Goal: Task Accomplishment & Management: Use online tool/utility

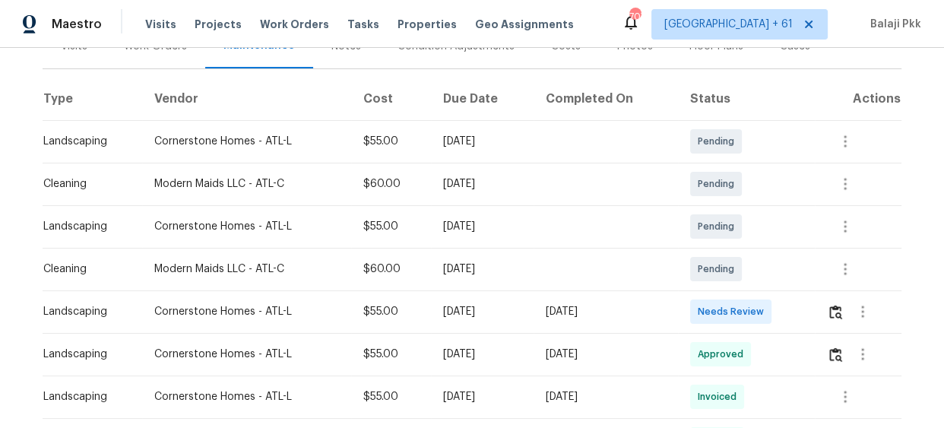
scroll to position [276, 0]
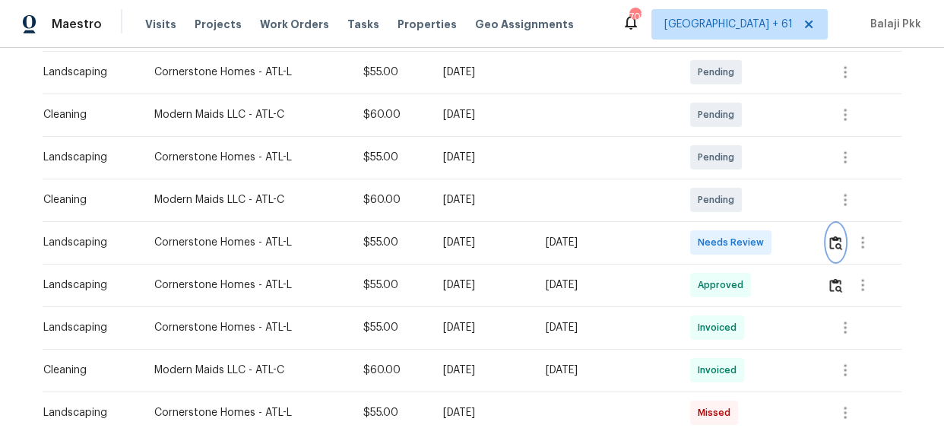
click at [834, 239] on img "button" at bounding box center [835, 243] width 13 height 14
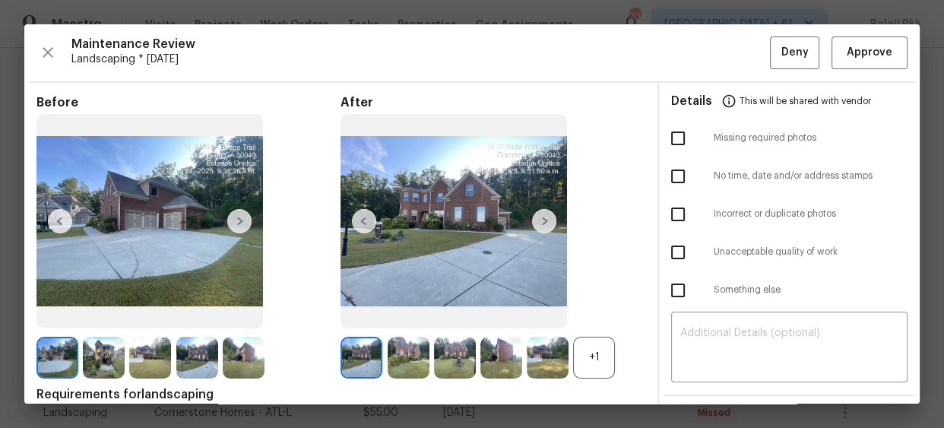
click at [602, 354] on div "+1" at bounding box center [594, 358] width 42 height 42
click at [870, 46] on span "Approve" at bounding box center [870, 52] width 46 height 19
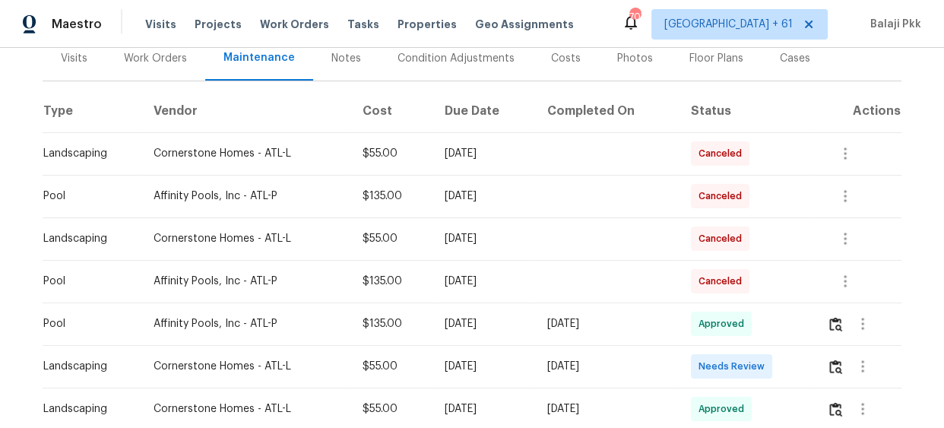
scroll to position [414, 0]
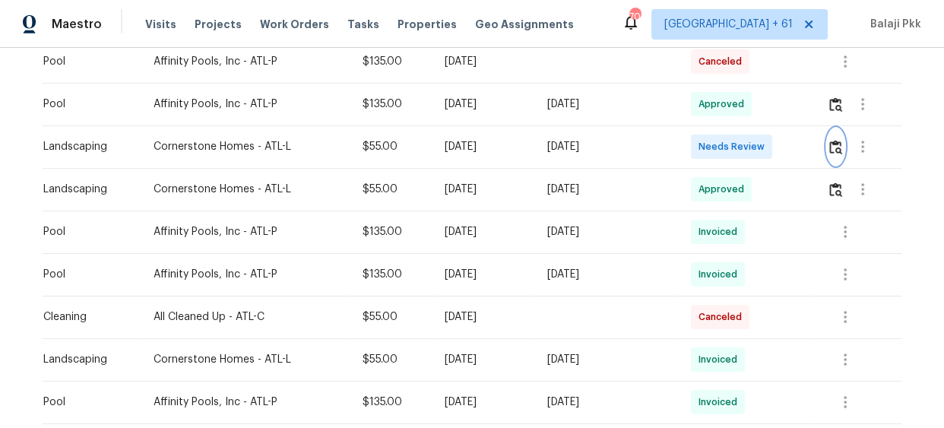
click at [838, 156] on button "button" at bounding box center [835, 146] width 17 height 36
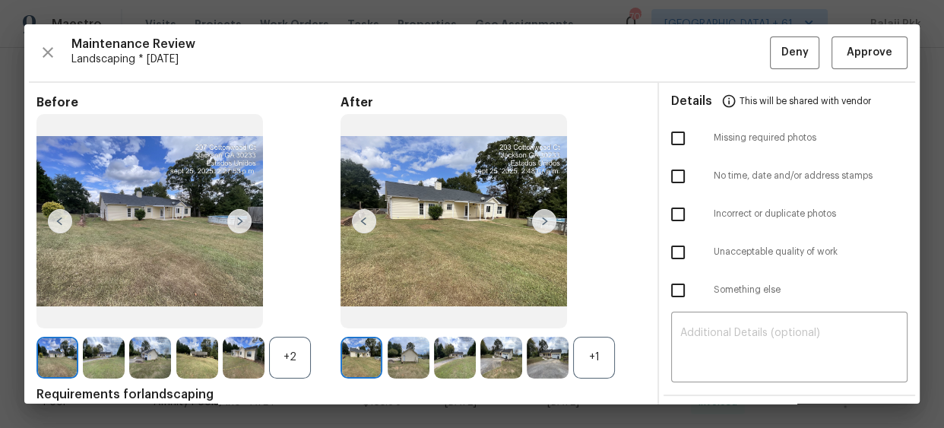
click at [593, 359] on div "+1" at bounding box center [594, 358] width 42 height 42
click at [289, 373] on div "+2" at bounding box center [290, 358] width 42 height 42
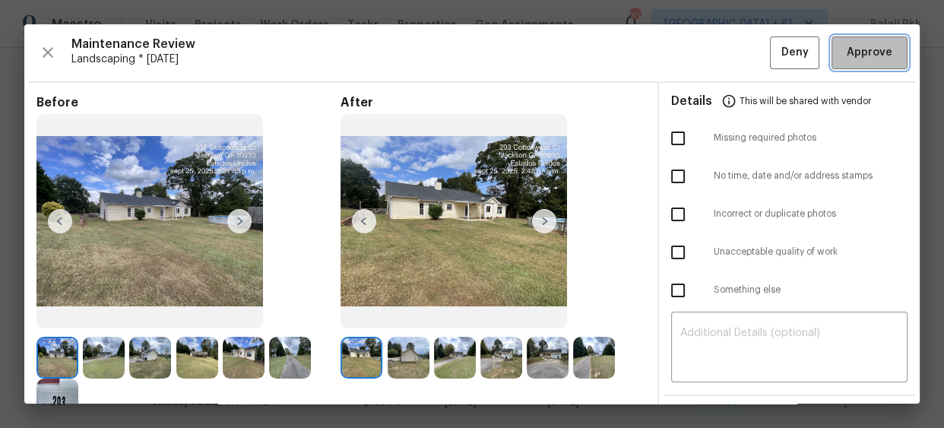
click at [847, 53] on span "Approve" at bounding box center [870, 52] width 46 height 19
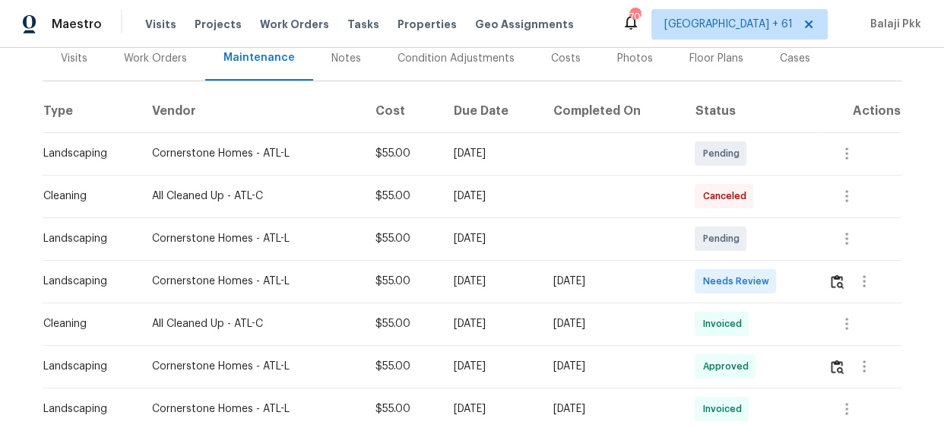
scroll to position [209, 0]
click at [830, 275] on button "button" at bounding box center [836, 282] width 17 height 36
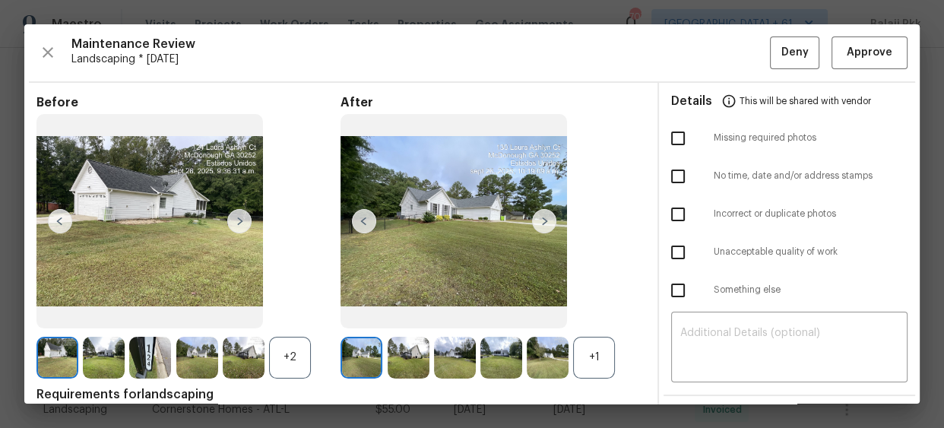
click at [587, 361] on div "+1" at bounding box center [594, 358] width 42 height 42
click at [292, 350] on div "+2" at bounding box center [290, 358] width 42 height 42
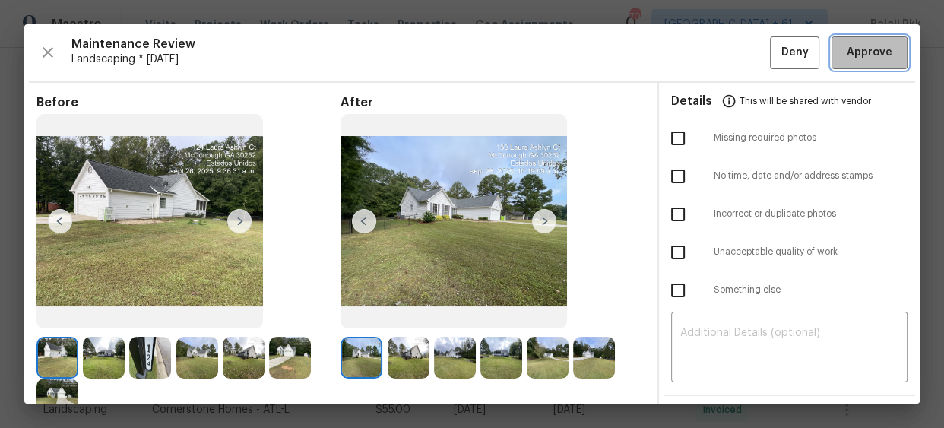
click at [891, 64] on button "Approve" at bounding box center [869, 52] width 76 height 33
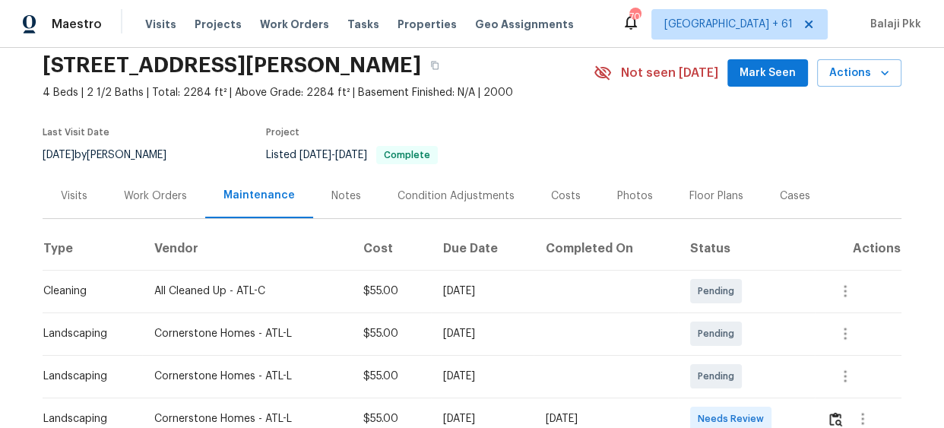
scroll to position [276, 0]
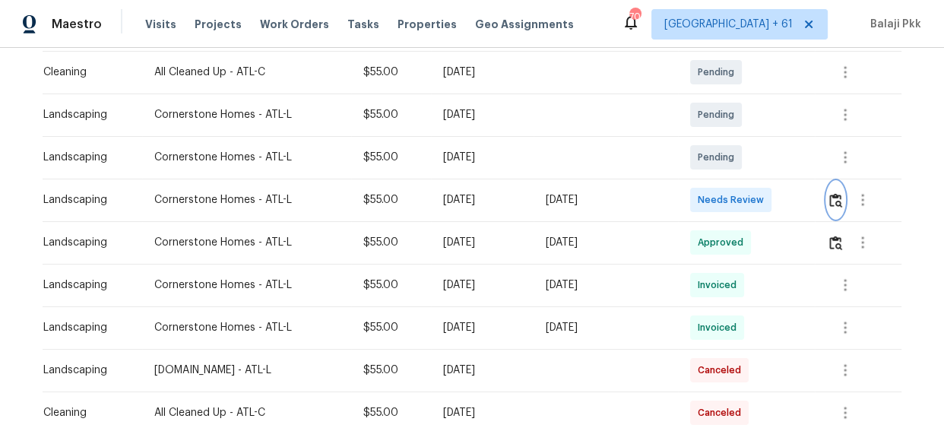
click at [836, 205] on img "button" at bounding box center [835, 200] width 13 height 14
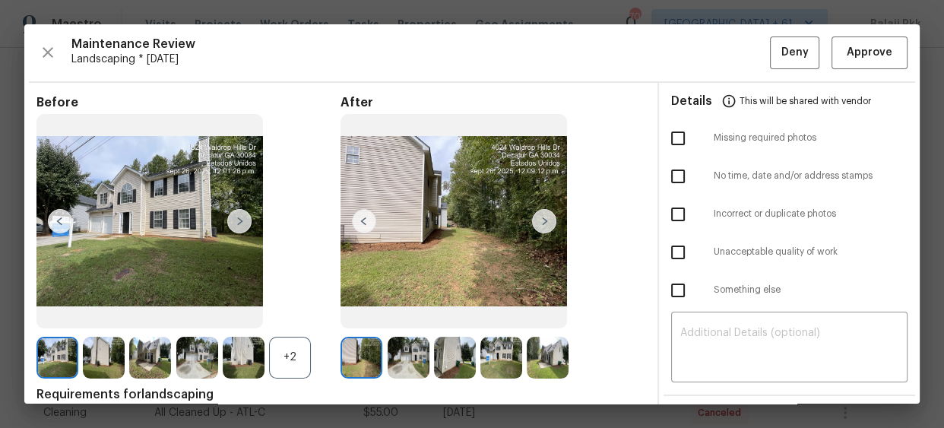
click at [297, 360] on div "+2" at bounding box center [290, 358] width 42 height 42
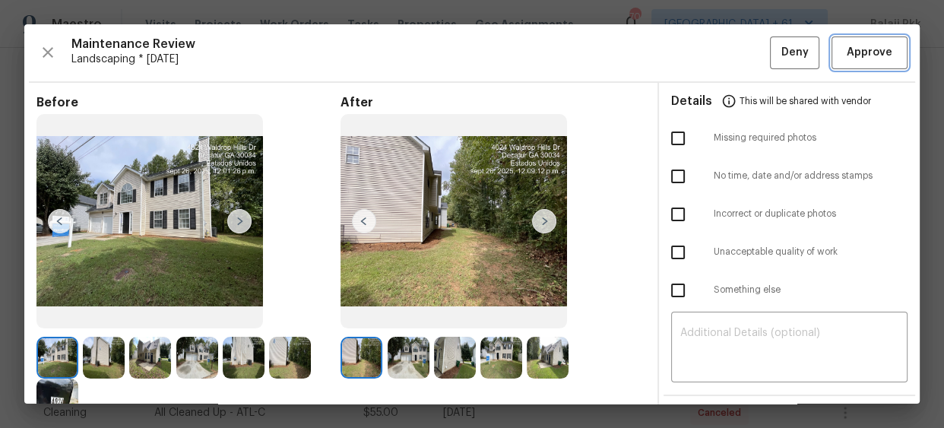
click at [844, 59] on span "Approve" at bounding box center [870, 52] width 52 height 19
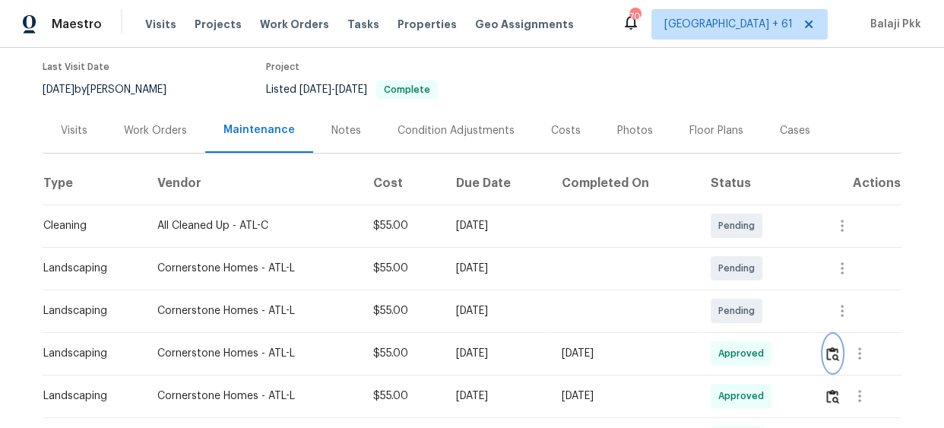
scroll to position [0, 0]
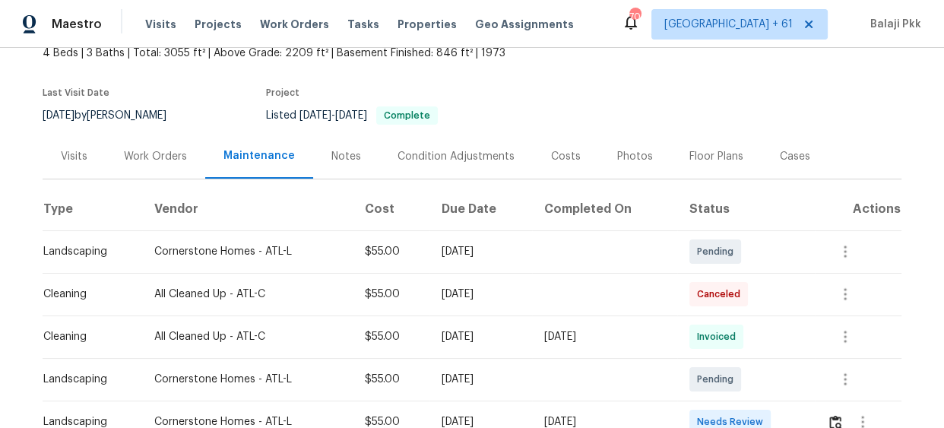
scroll to position [276, 0]
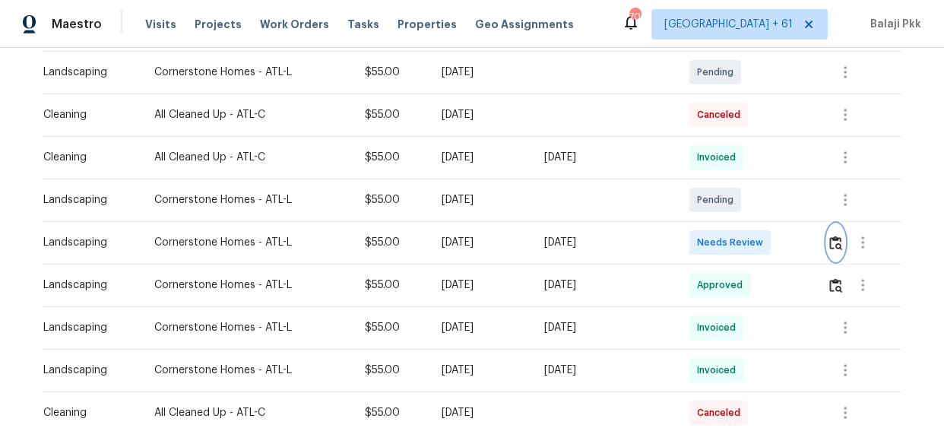
click at [829, 246] on img "button" at bounding box center [835, 243] width 13 height 14
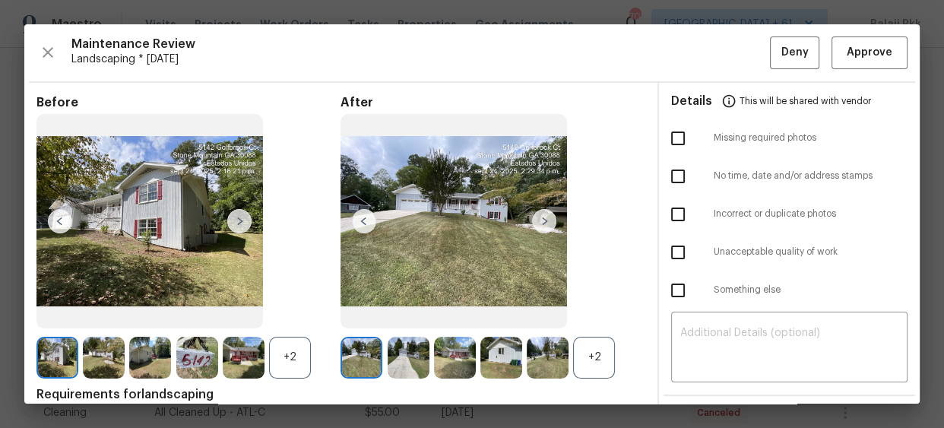
click at [555, 339] on img at bounding box center [548, 358] width 42 height 42
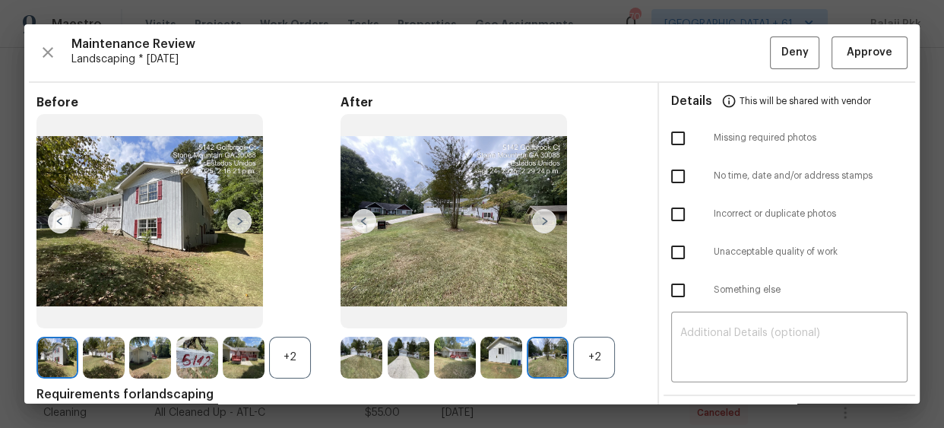
click at [573, 353] on div "+2" at bounding box center [594, 358] width 42 height 42
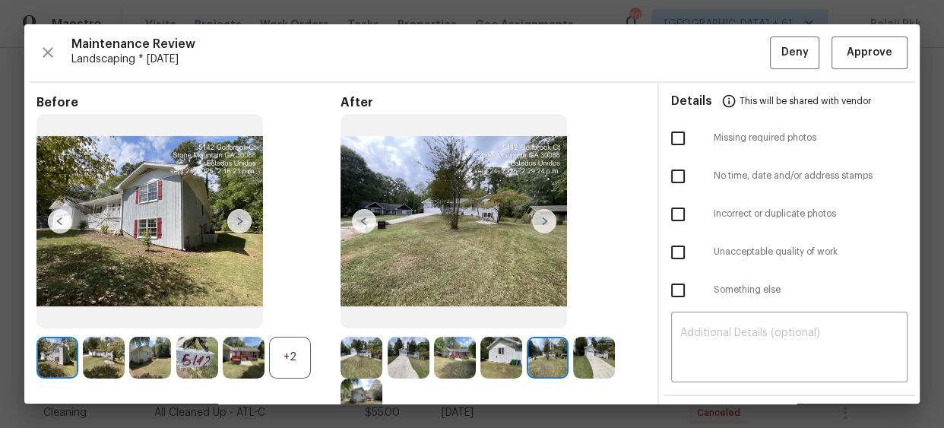
click at [369, 360] on img at bounding box center [361, 358] width 42 height 42
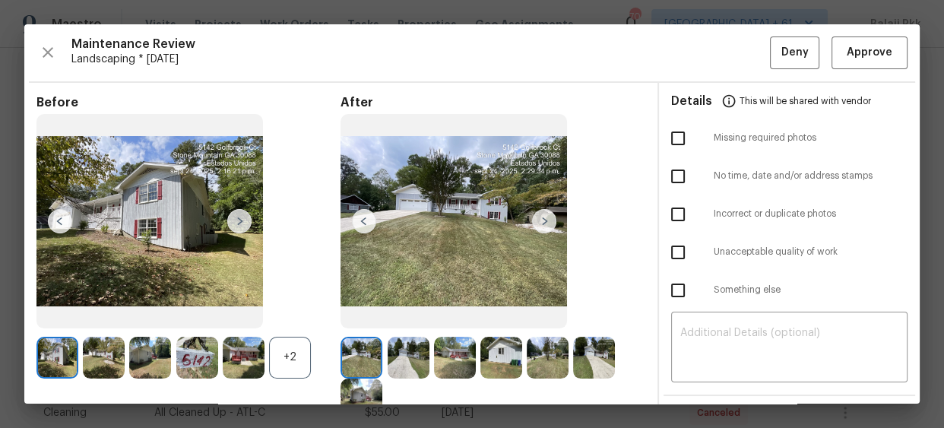
click at [289, 356] on div "+2" at bounding box center [290, 358] width 42 height 42
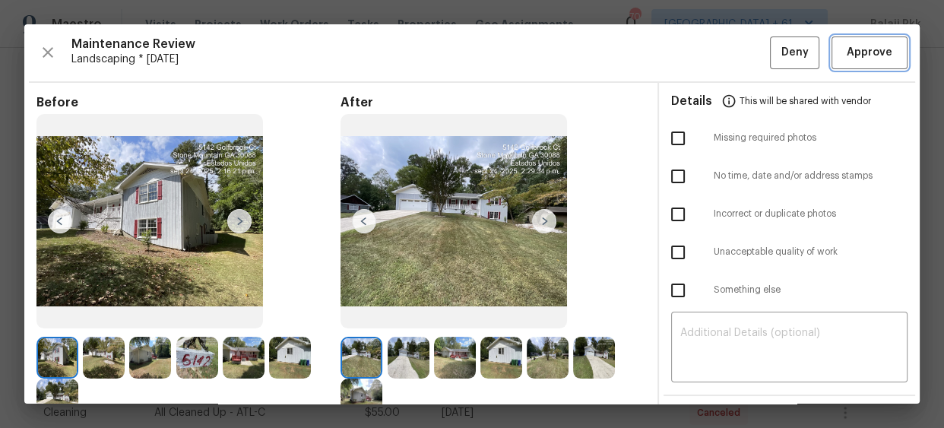
click at [857, 61] on span "Approve" at bounding box center [870, 52] width 46 height 19
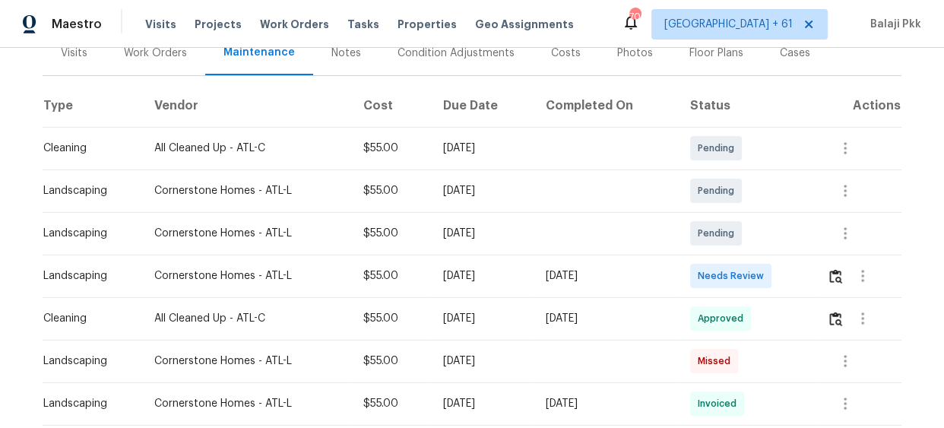
scroll to position [207, 0]
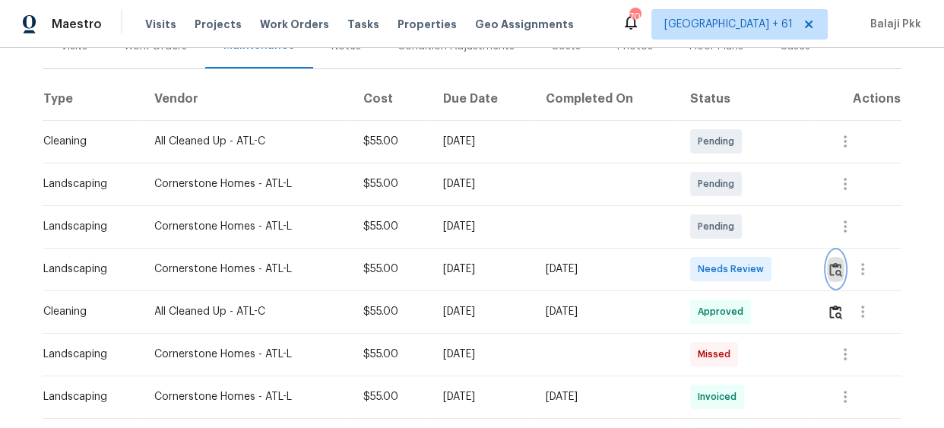
click at [835, 266] on img "button" at bounding box center [835, 269] width 13 height 14
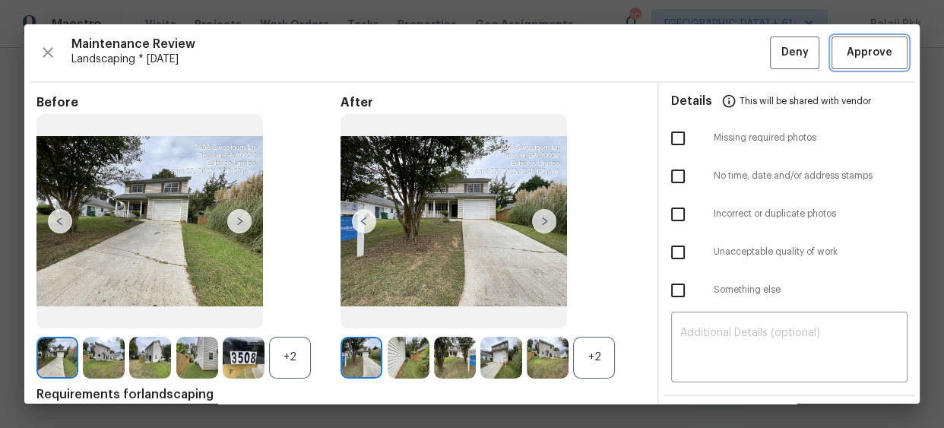
click at [856, 53] on span "Approve" at bounding box center [870, 52] width 46 height 19
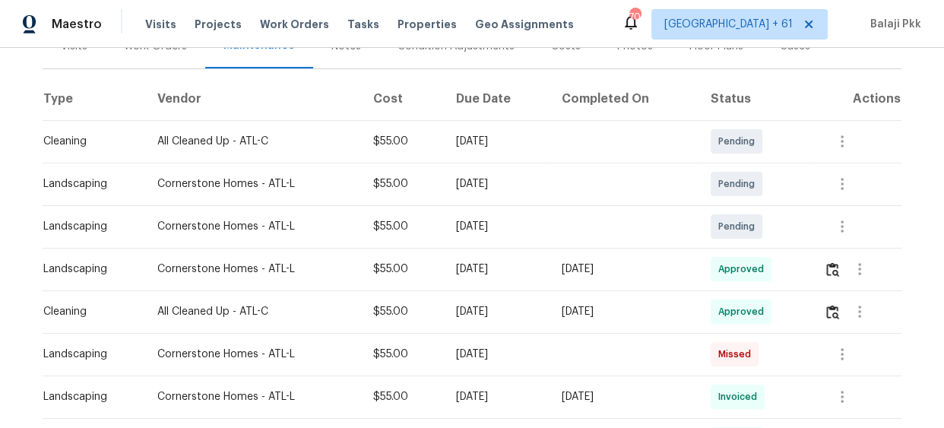
click at [832, 41] on div "Maestro Visits Projects Work Orders Tasks Properties Geo Assignments 708 Tampa …" at bounding box center [472, 24] width 944 height 48
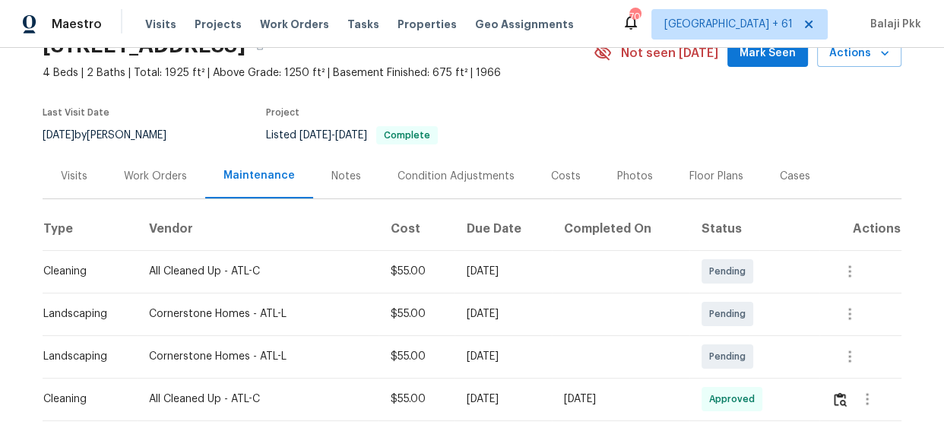
scroll to position [207, 0]
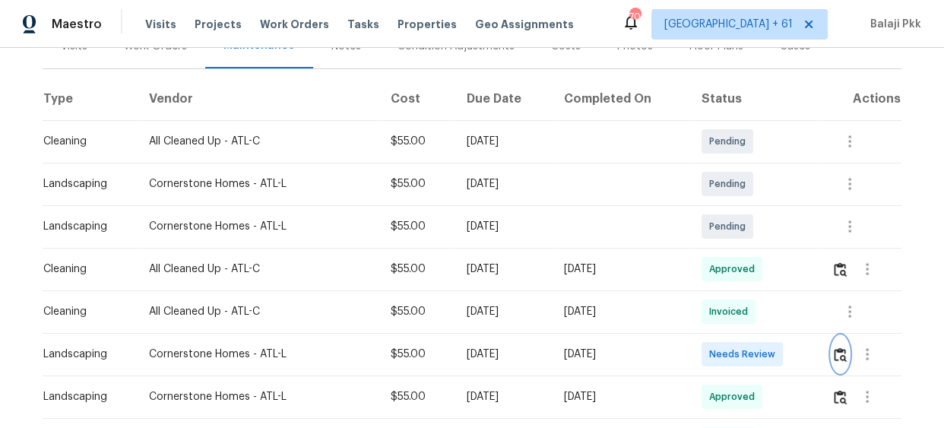
click at [840, 359] on img "button" at bounding box center [840, 354] width 13 height 14
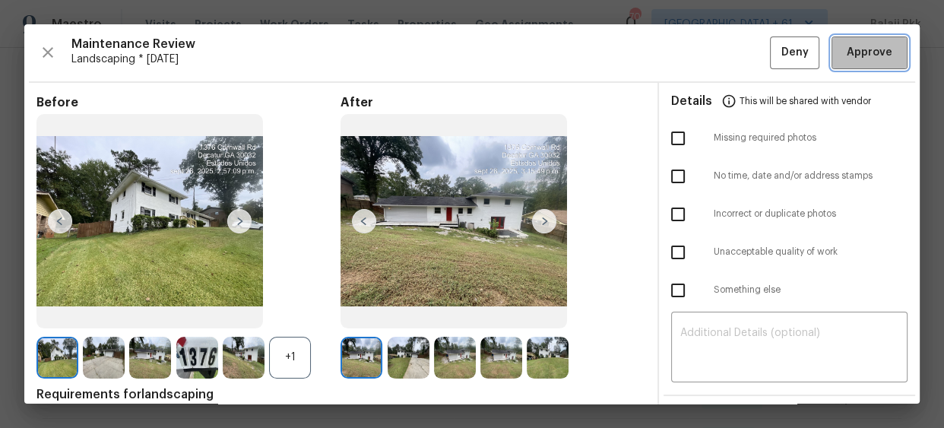
click at [859, 61] on span "Approve" at bounding box center [870, 52] width 46 height 19
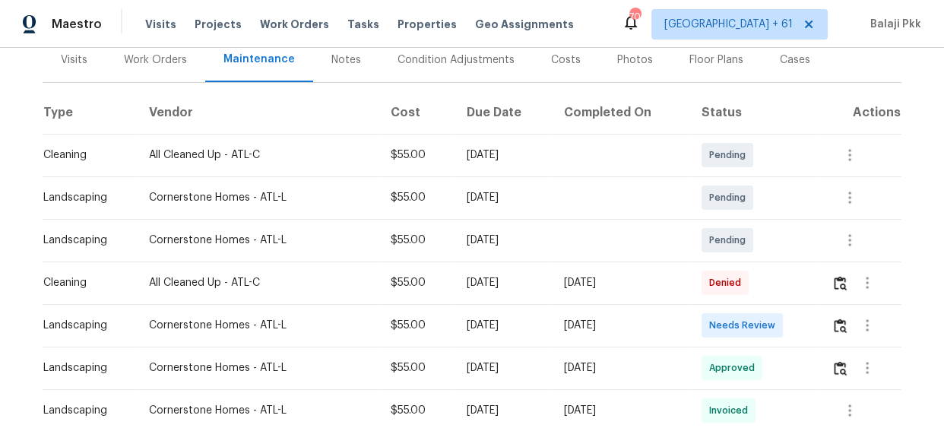
scroll to position [207, 0]
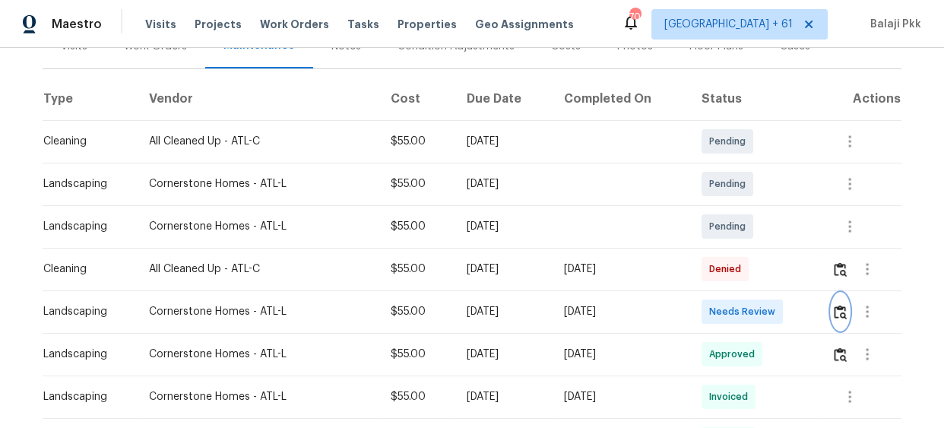
click at [838, 312] on img "button" at bounding box center [840, 312] width 13 height 14
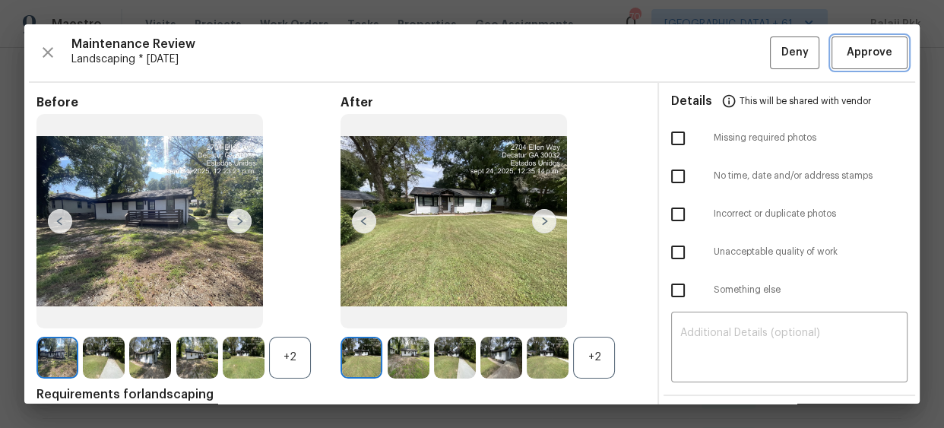
click at [865, 52] on span "Approve" at bounding box center [870, 52] width 46 height 19
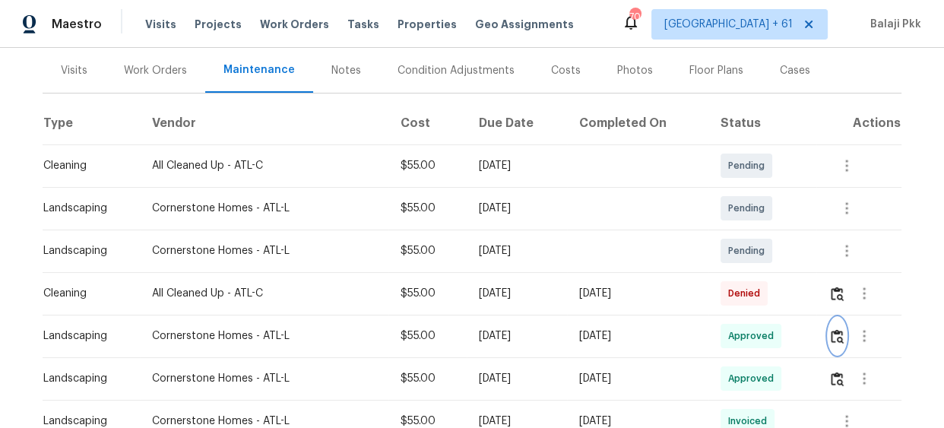
scroll to position [0, 0]
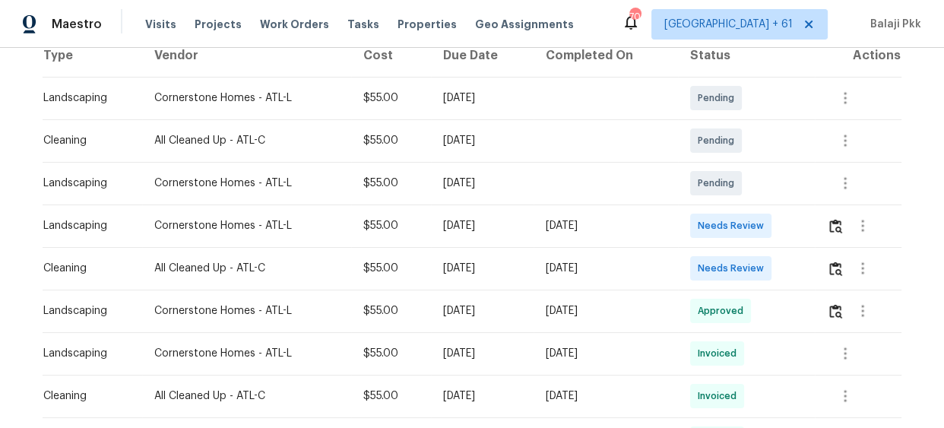
scroll to position [276, 0]
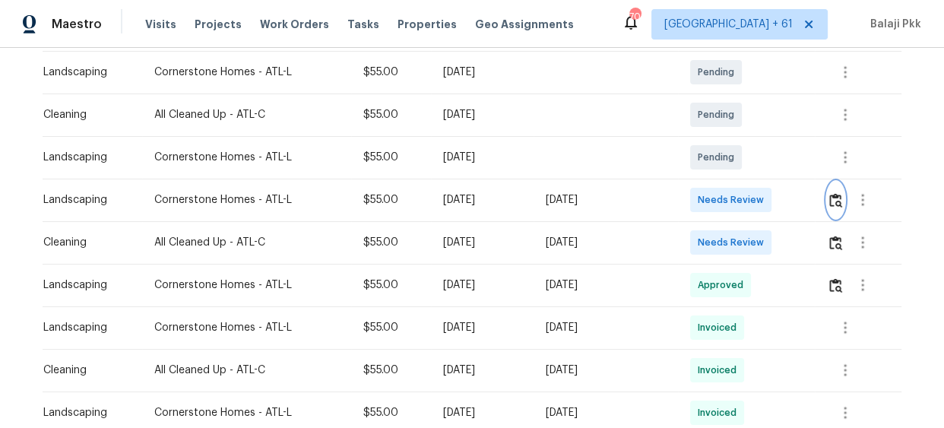
click at [840, 207] on button "button" at bounding box center [835, 200] width 17 height 36
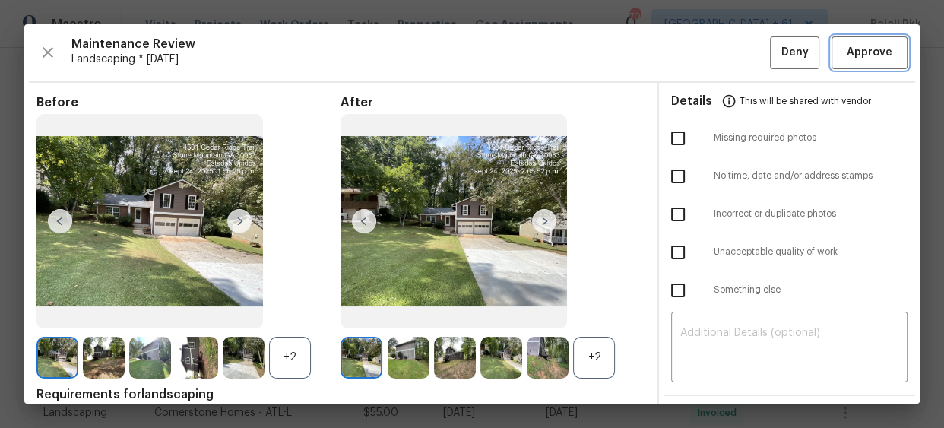
click at [868, 51] on span "Approve" at bounding box center [870, 52] width 46 height 19
